Goal: Information Seeking & Learning: Learn about a topic

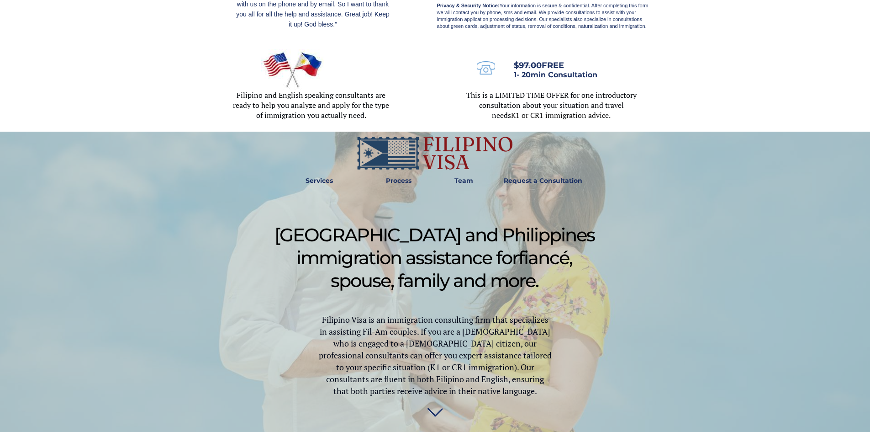
scroll to position [274, 0]
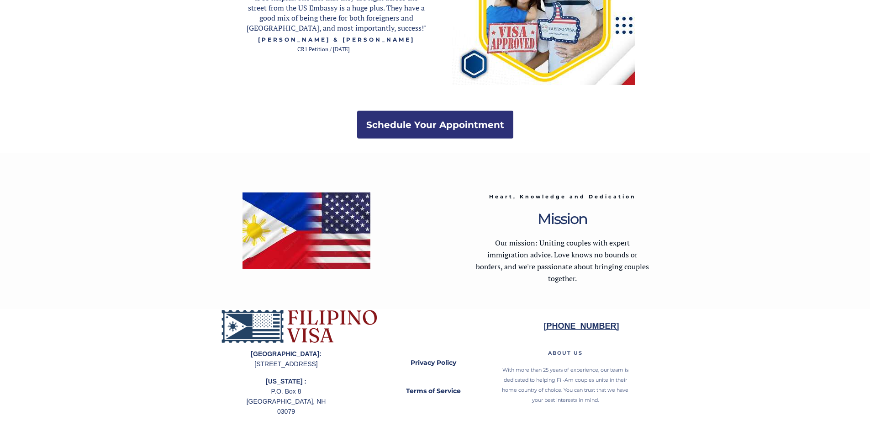
scroll to position [1765, 0]
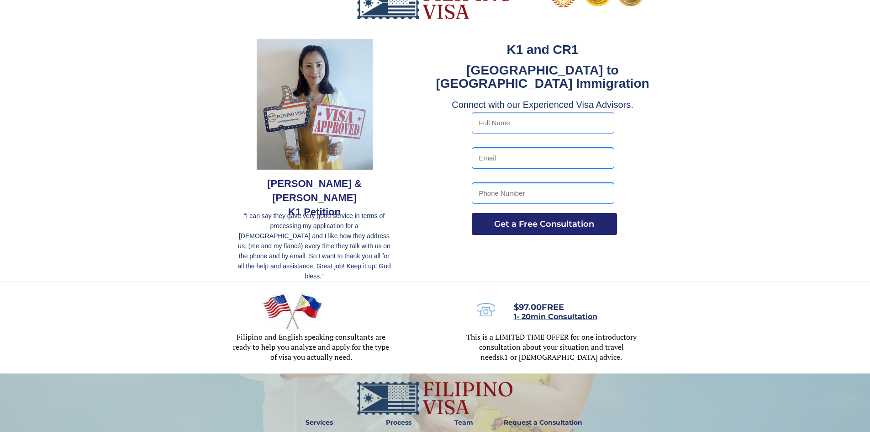
scroll to position [46, 0]
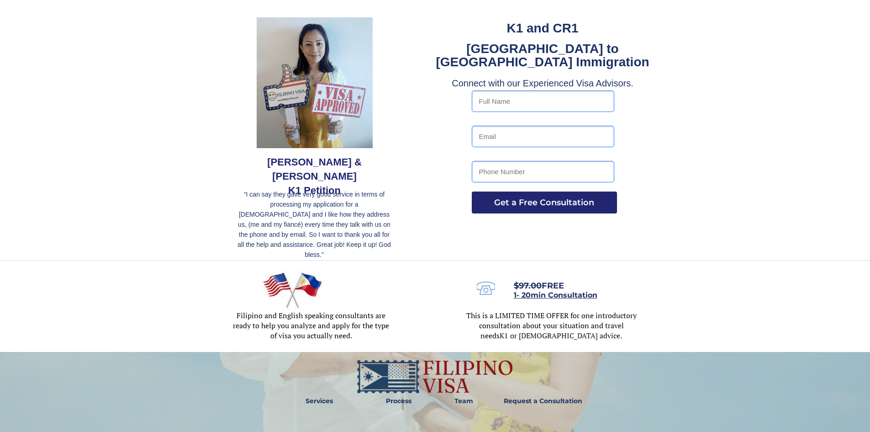
click at [426, 171] on div at bounding box center [435, 107] width 430 height 305
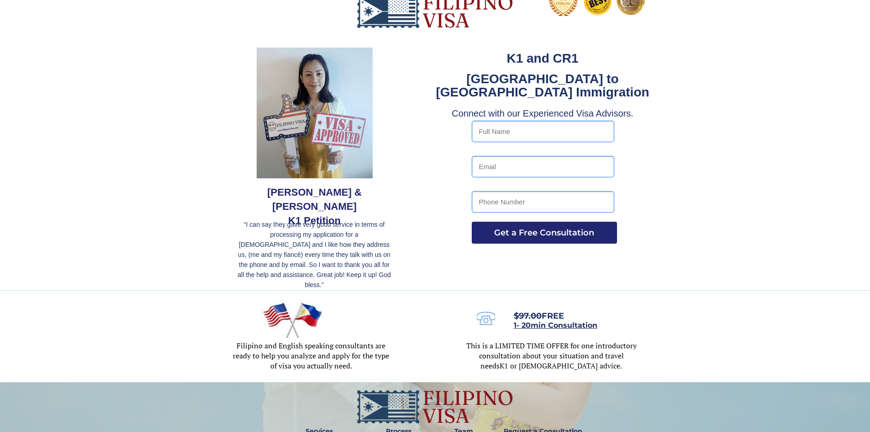
scroll to position [0, 0]
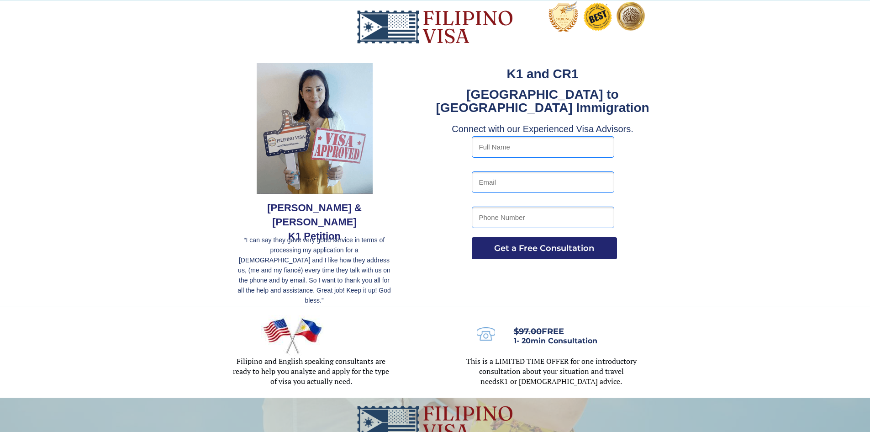
click at [416, 217] on div at bounding box center [435, 152] width 430 height 305
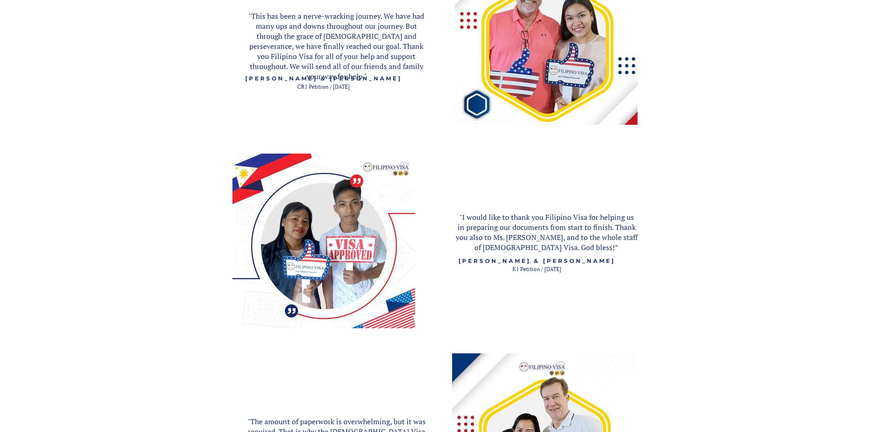
scroll to position [1034, 0]
